Goal: Check status: Check status

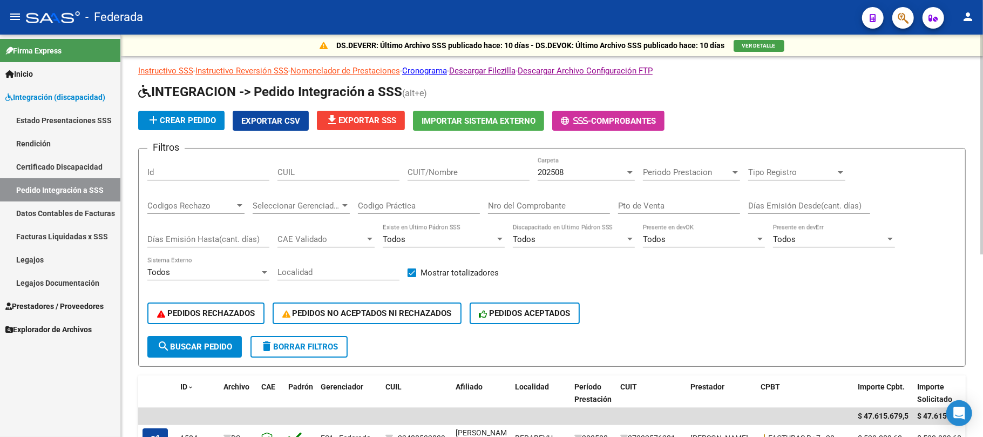
click at [343, 182] on div "CUIL" at bounding box center [338, 173] width 122 height 33
click at [358, 177] on input "CUIL" at bounding box center [338, 172] width 122 height 10
paste input "27576106691"
type input "27576106691"
click at [205, 351] on button "search Buscar Pedido" at bounding box center [194, 347] width 94 height 22
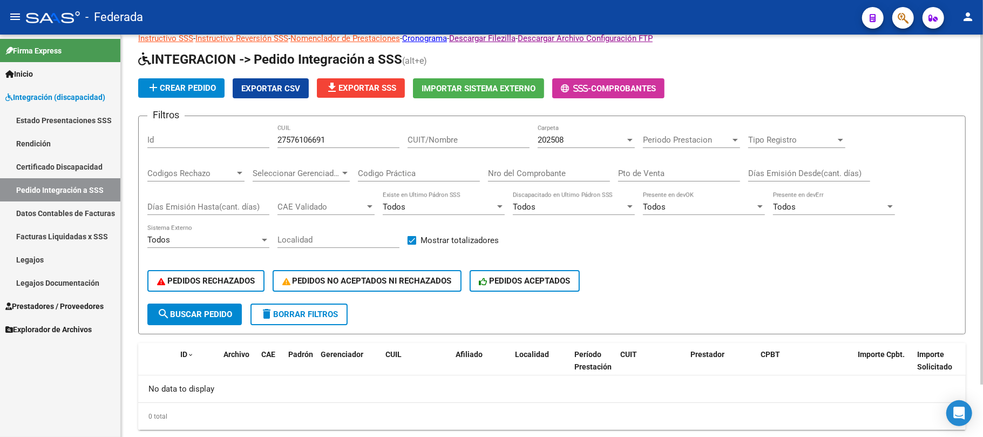
scroll to position [59, 0]
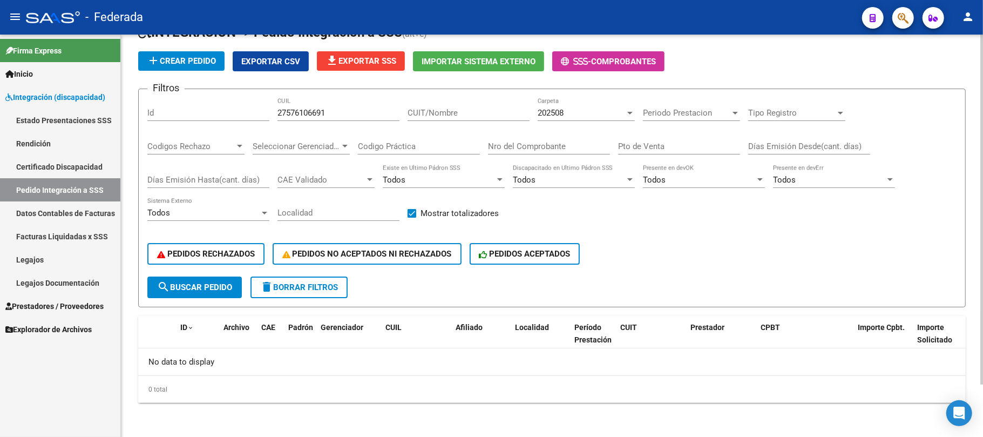
click at [568, 107] on div "202508 Carpeta" at bounding box center [585, 109] width 97 height 23
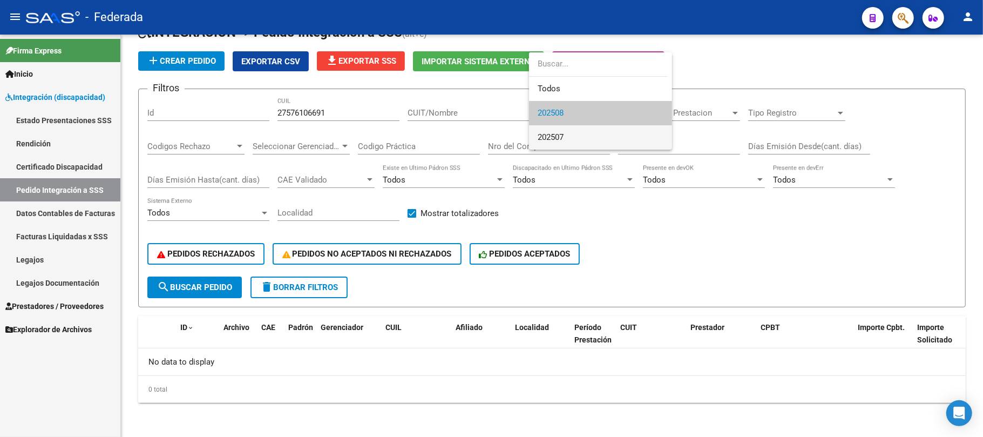
click at [569, 132] on span "202507" at bounding box center [600, 137] width 126 height 24
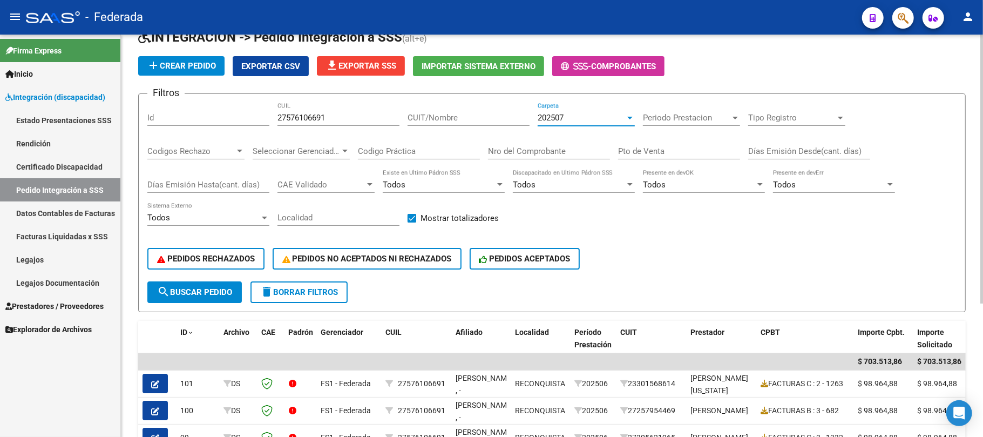
scroll to position [0, 0]
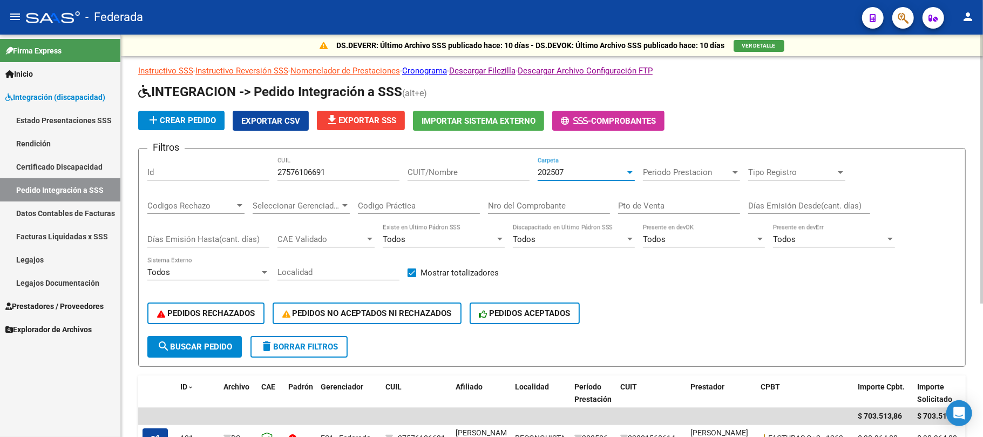
click at [302, 168] on input "27576106691" at bounding box center [338, 172] width 122 height 10
click at [208, 346] on span "search Buscar Pedido" at bounding box center [194, 347] width 75 height 10
click at [576, 173] on div "202507" at bounding box center [580, 172] width 87 height 10
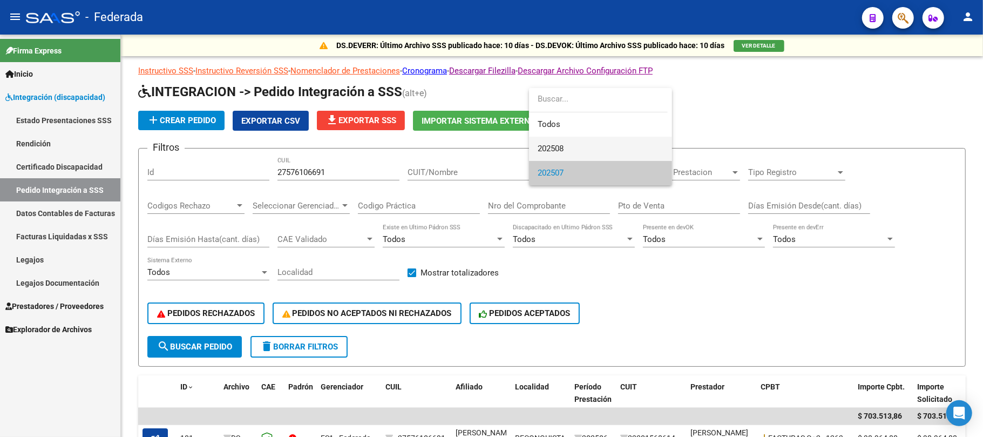
click at [570, 152] on span "202508" at bounding box center [600, 149] width 126 height 24
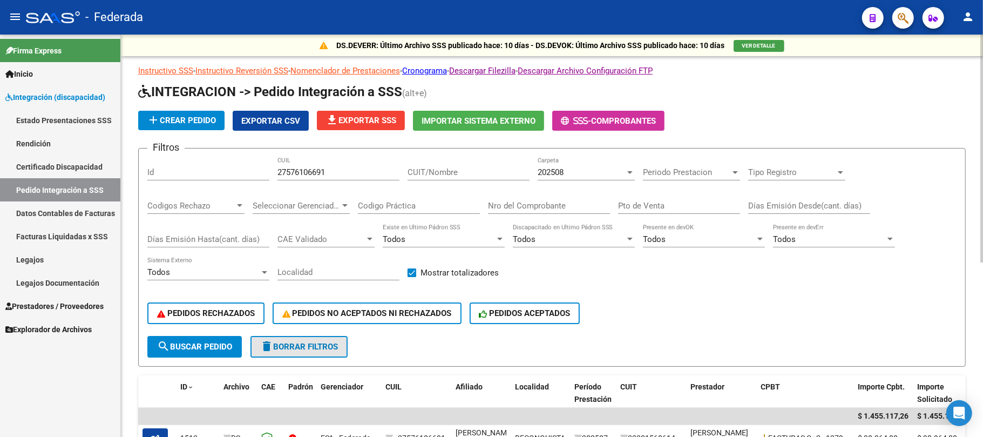
click at [323, 348] on span "delete Borrar Filtros" at bounding box center [299, 347] width 78 height 10
checkbox input "false"
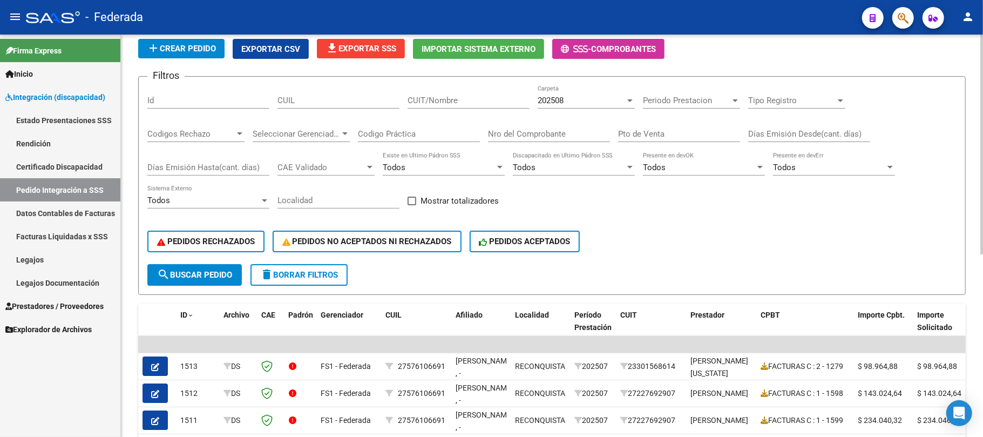
scroll to position [144, 0]
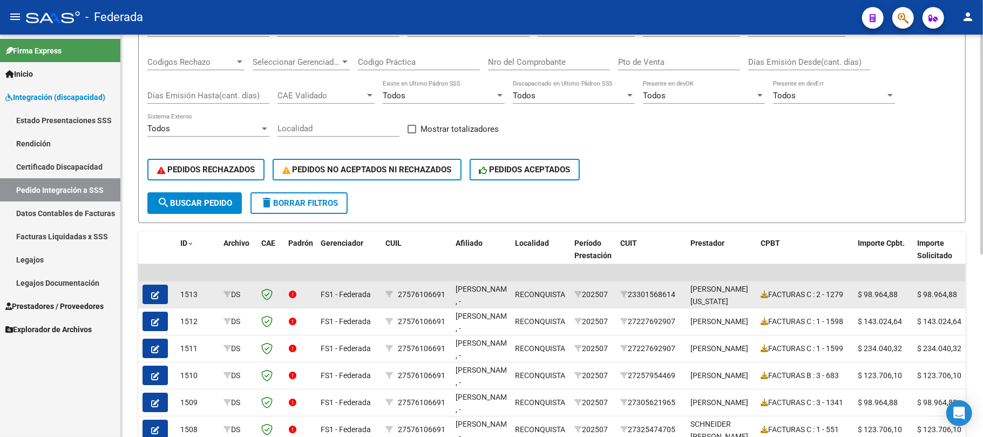
click at [415, 292] on div "27576106691" at bounding box center [421, 294] width 47 height 12
copy div "27576106691"
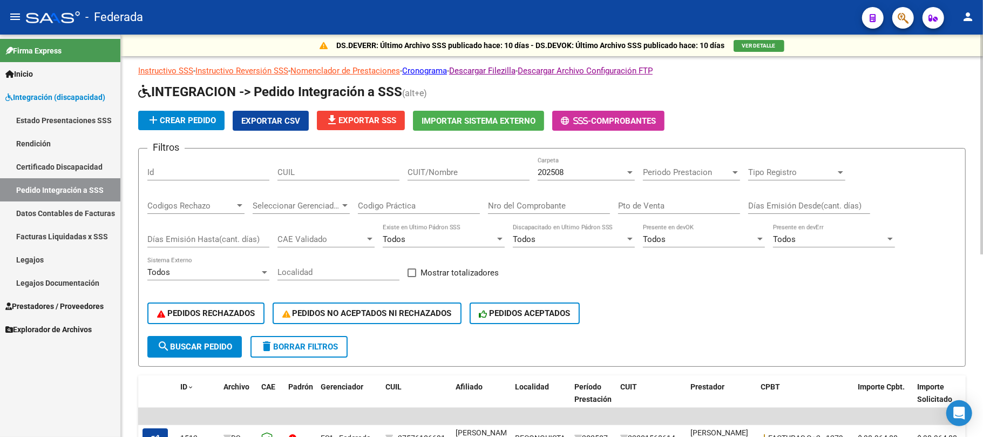
click at [340, 172] on input "CUIL" at bounding box center [338, 172] width 122 height 10
paste input "27576106691"
type input "27576106691"
click at [210, 352] on button "search Buscar Pedido" at bounding box center [194, 347] width 94 height 22
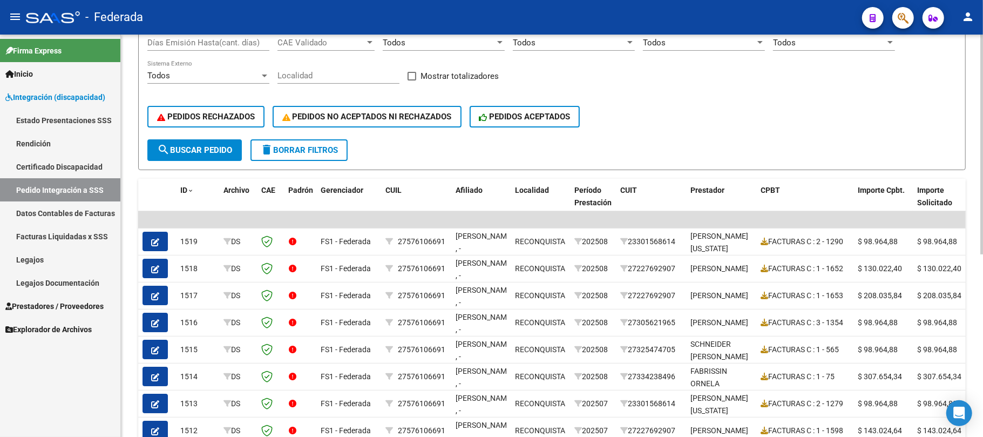
scroll to position [288, 0]
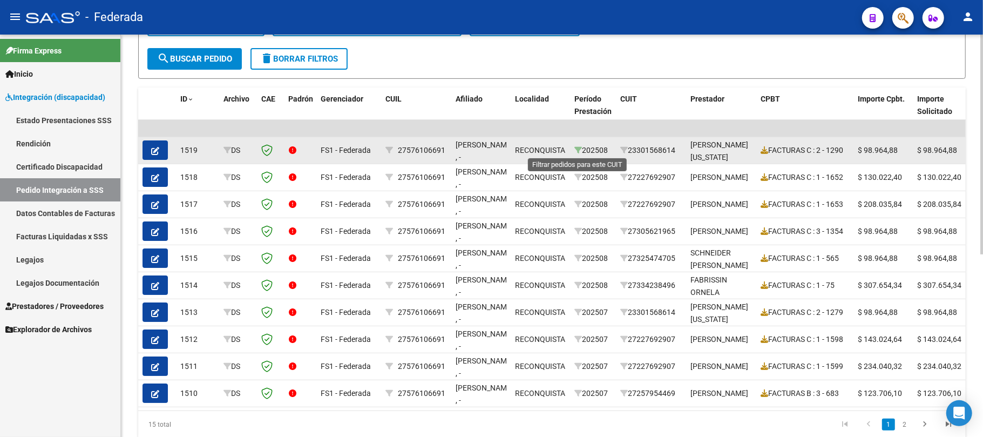
click at [577, 150] on icon at bounding box center [578, 150] width 8 height 8
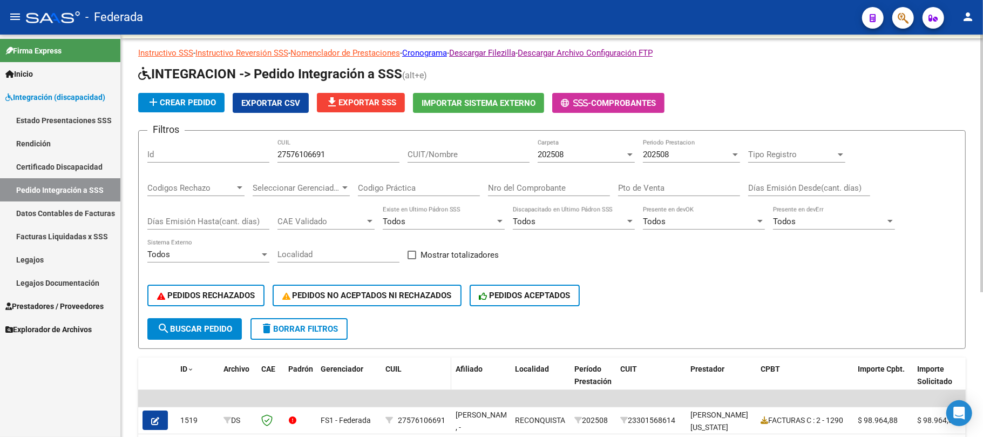
scroll to position [10, 0]
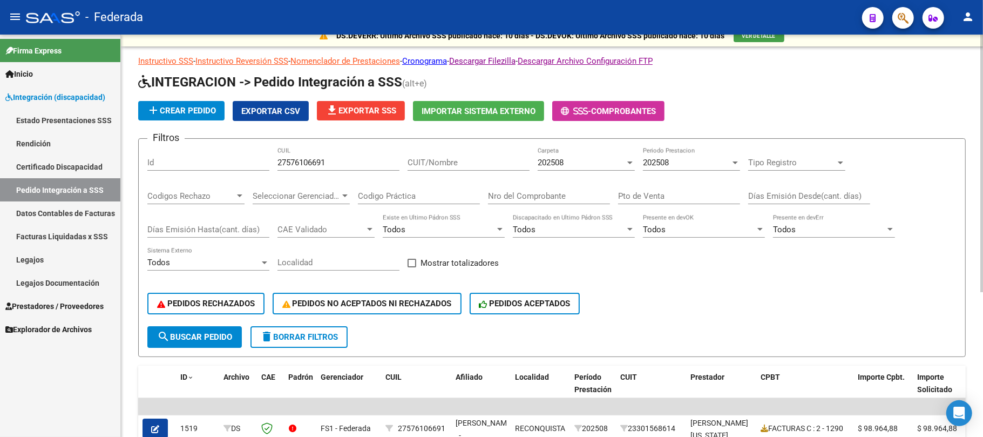
click at [298, 340] on span "delete Borrar Filtros" at bounding box center [299, 337] width 78 height 10
click at [420, 264] on span "Mostrar totalizadores" at bounding box center [459, 262] width 78 height 13
click at [412, 267] on input "Mostrar totalizadores" at bounding box center [411, 267] width 1 height 1
checkbox input "true"
click at [230, 333] on span "search Buscar Pedido" at bounding box center [194, 337] width 75 height 10
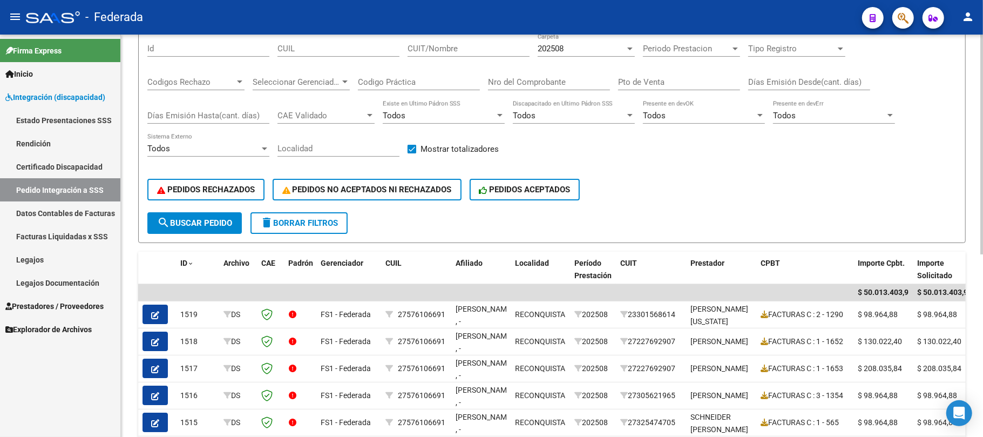
scroll to position [298, 0]
